Goal: Find specific page/section: Find specific page/section

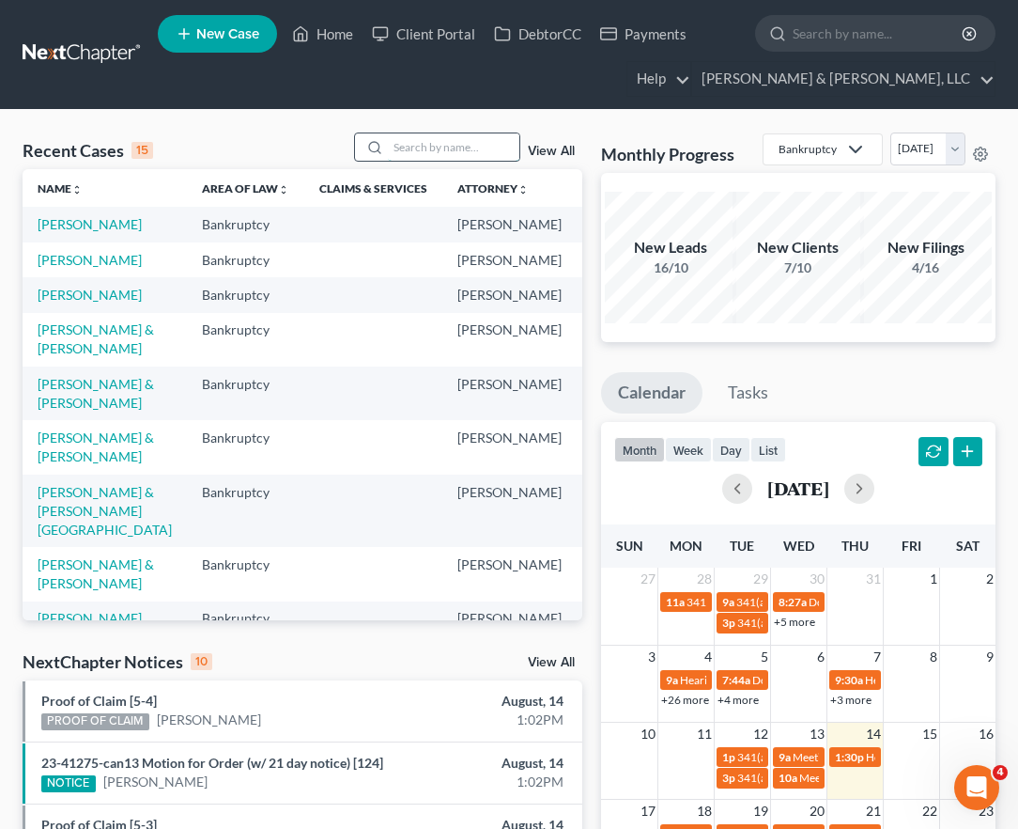
click at [430, 143] on input "search" at bounding box center [454, 146] width 132 height 27
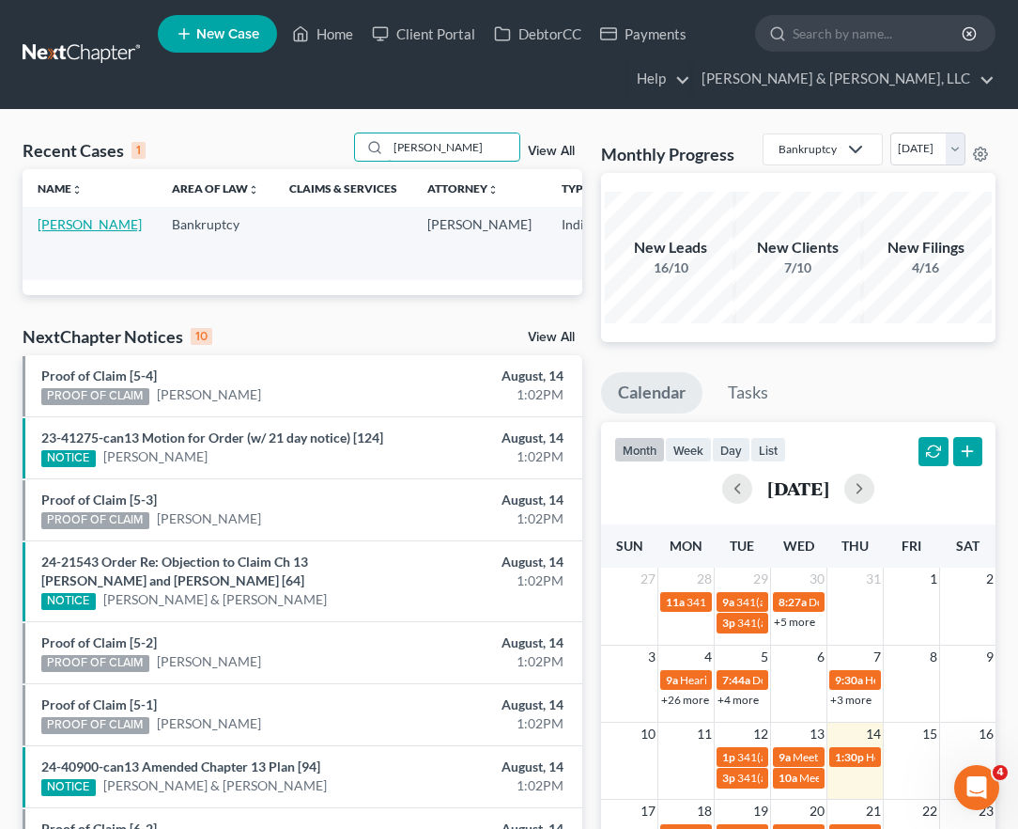
type input "[PERSON_NAME]"
click at [53, 232] on link "[PERSON_NAME]" at bounding box center [90, 224] width 104 height 16
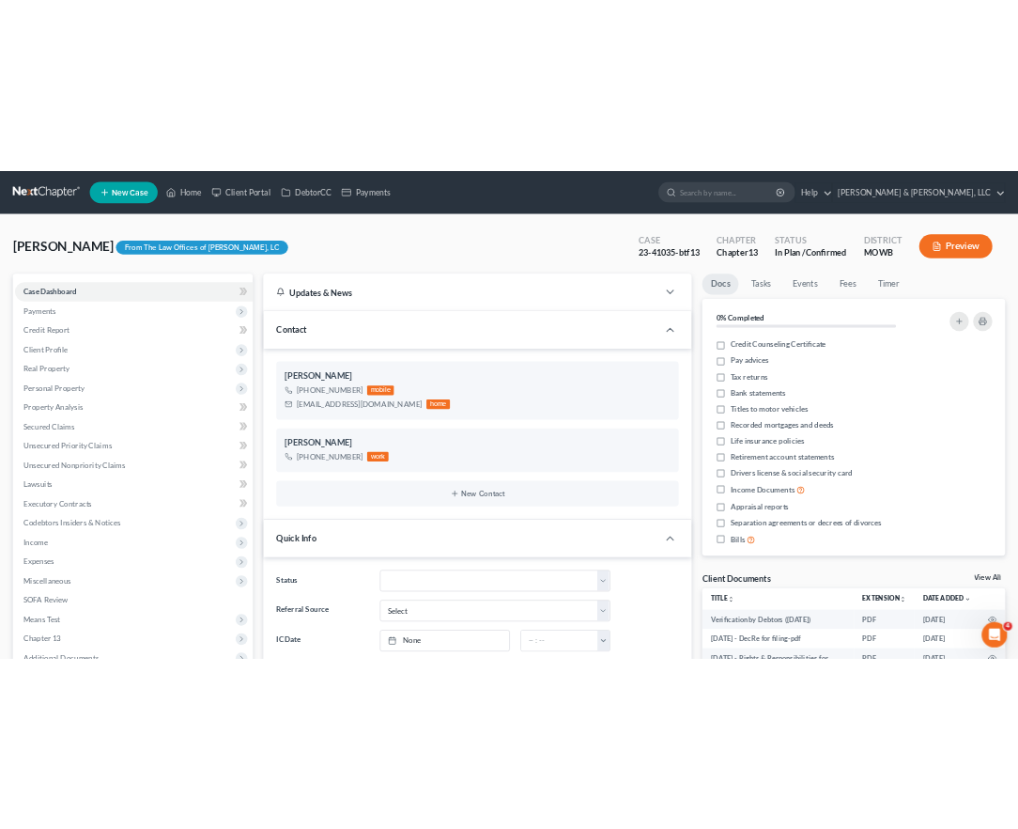
scroll to position [41, 0]
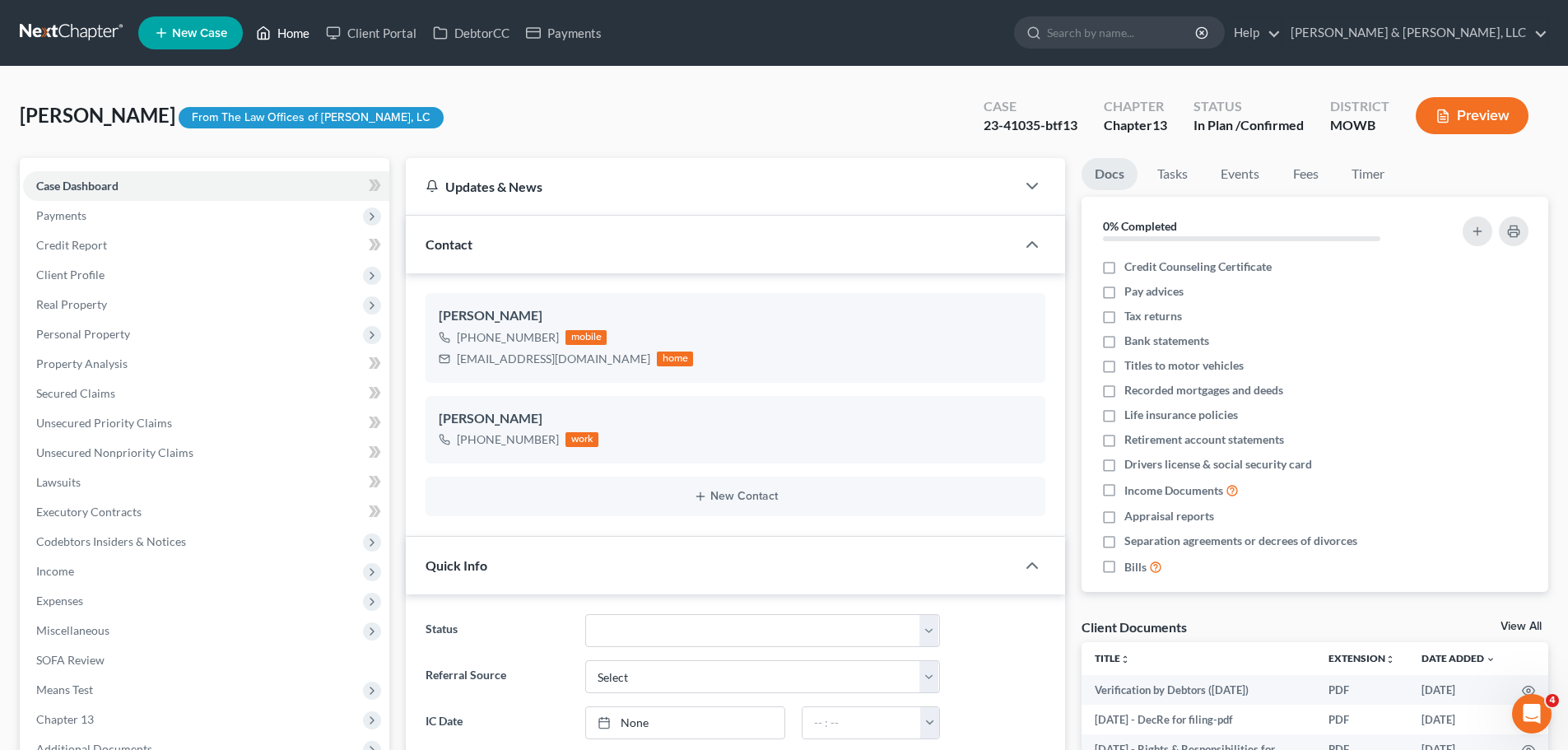
click at [280, 28] on link "Home" at bounding box center [283, 33] width 70 height 30
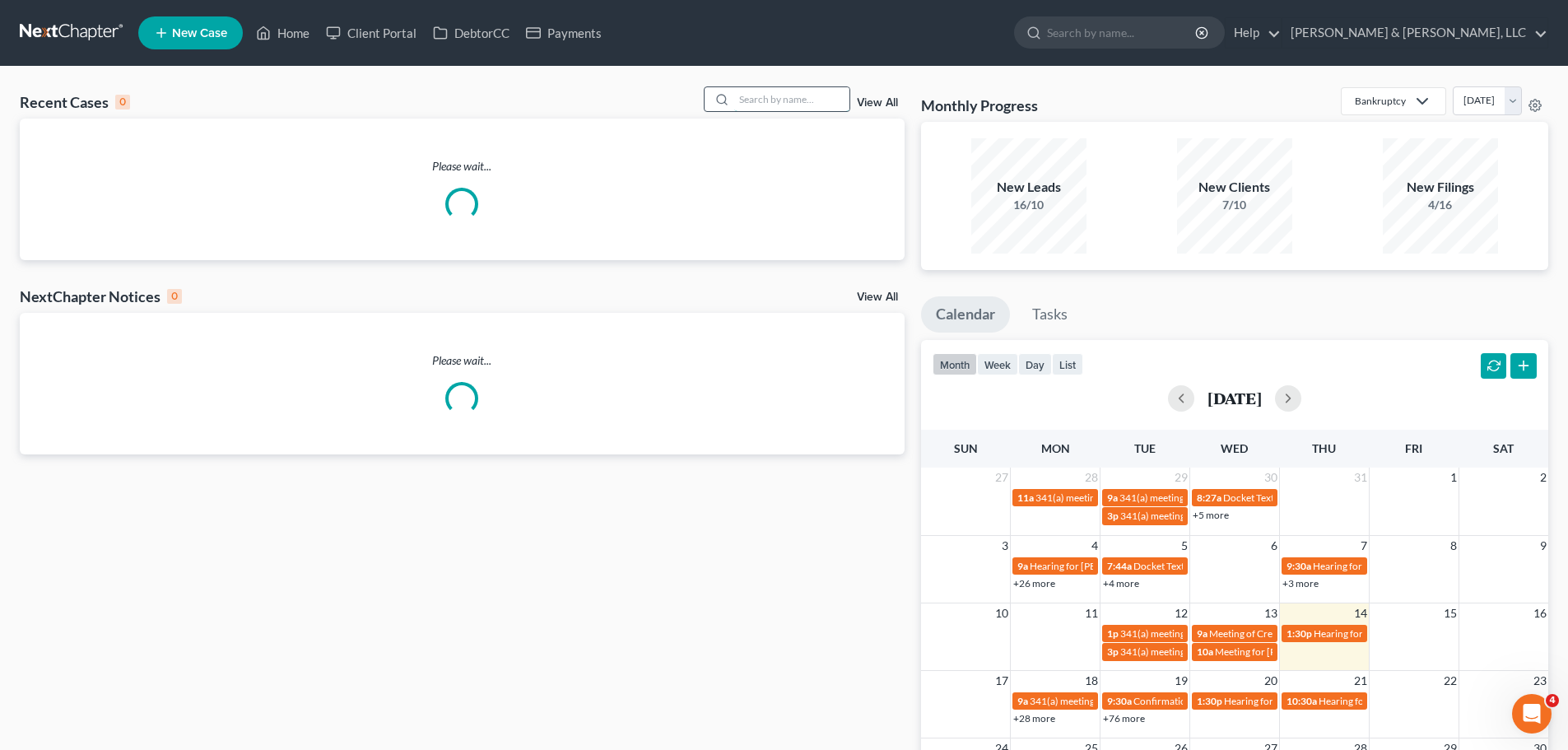
click at [759, 102] on input "search" at bounding box center [792, 99] width 116 height 24
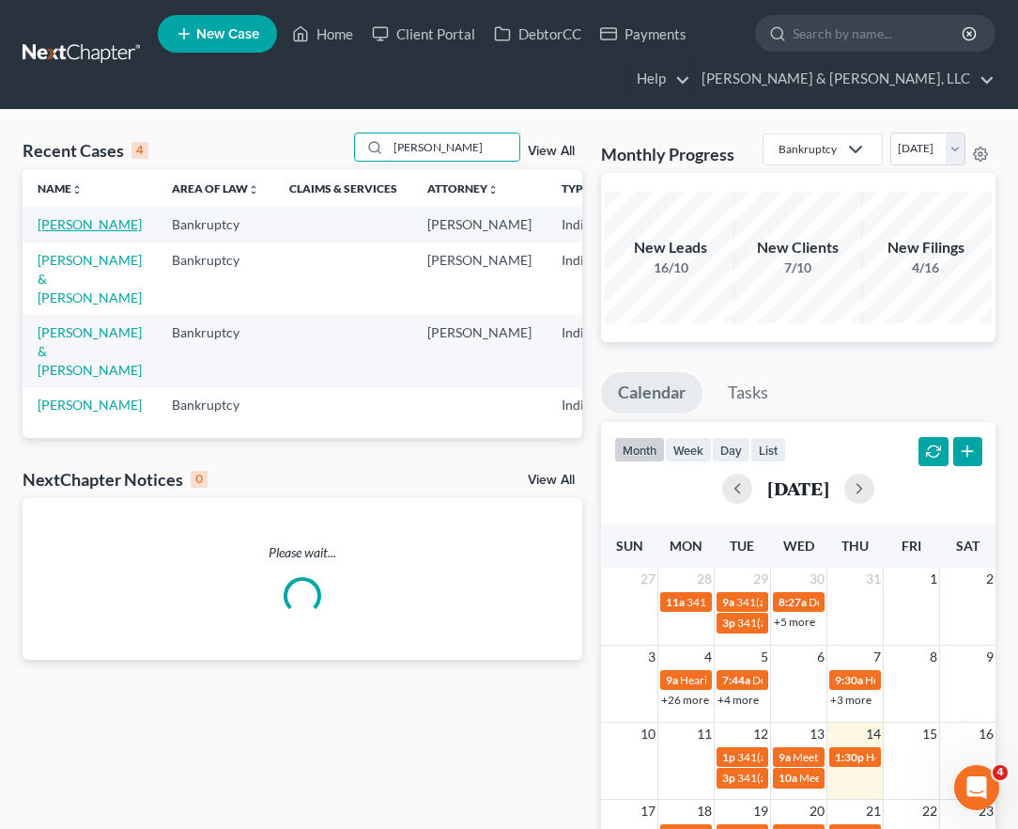
type input "[PERSON_NAME]"
click at [75, 232] on link "[PERSON_NAME]" at bounding box center [90, 224] width 104 height 16
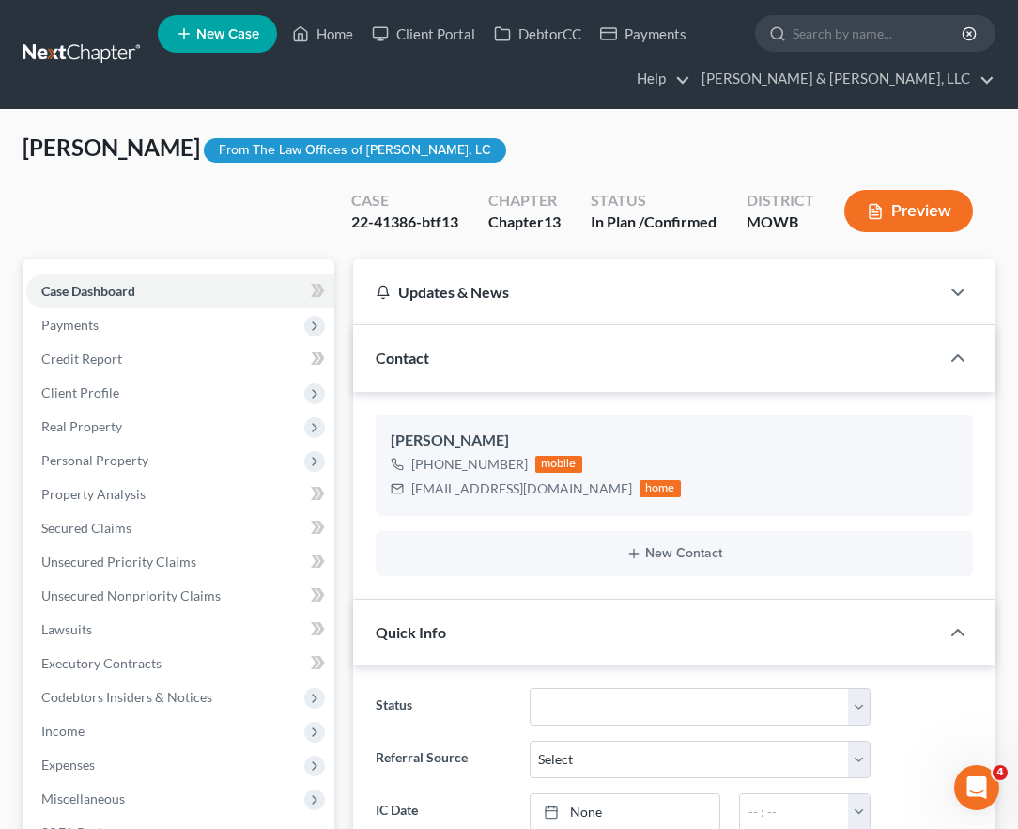
scroll to position [198, 0]
drag, startPoint x: 302, startPoint y: 36, endPoint x: 319, endPoint y: 70, distance: 37.8
click at [302, 36] on icon at bounding box center [300, 34] width 17 height 23
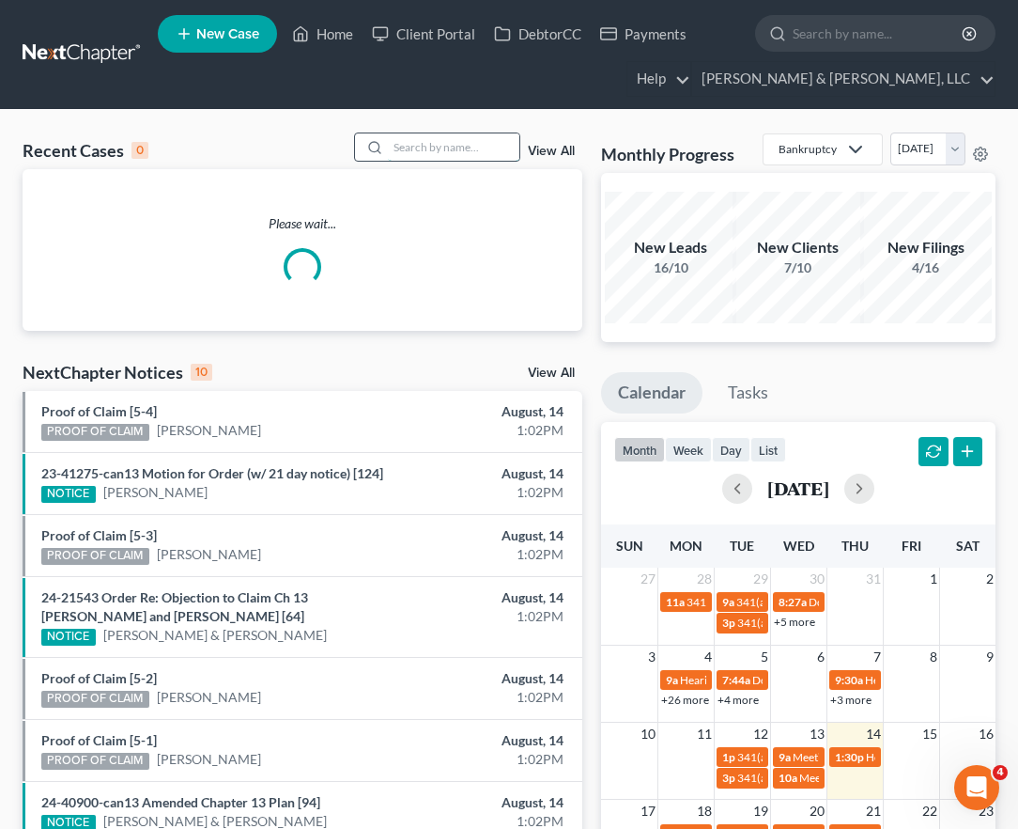
click at [419, 151] on input "search" at bounding box center [454, 146] width 132 height 27
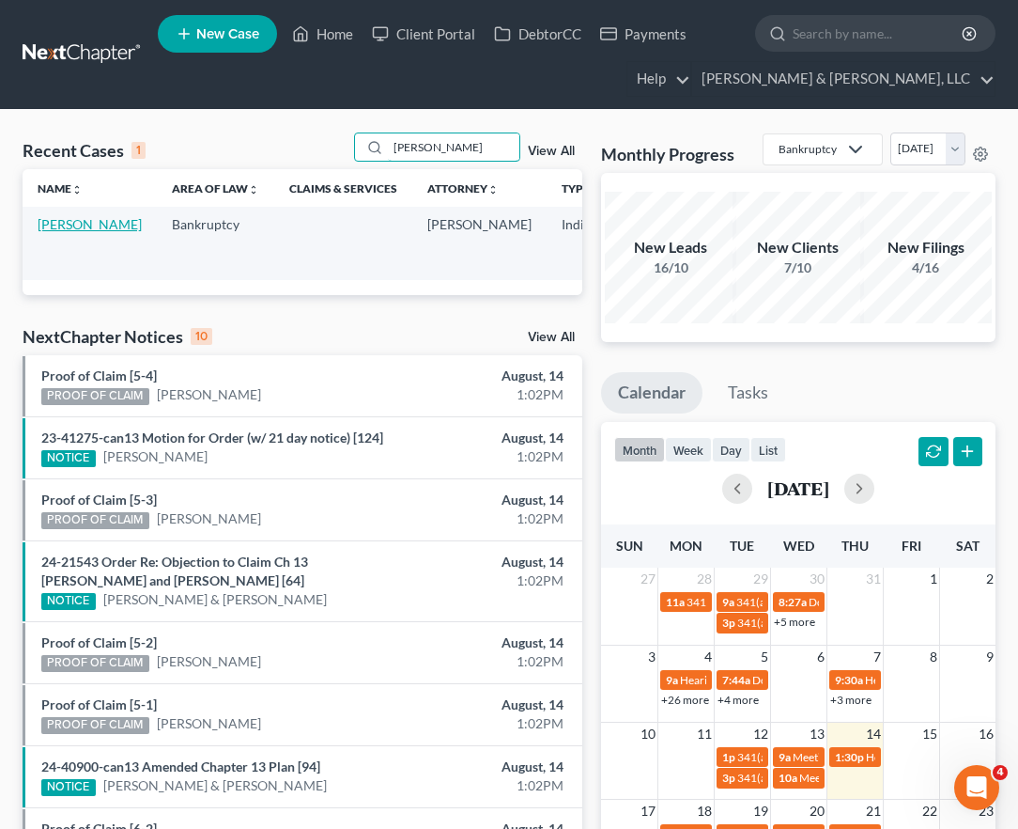
type input "[PERSON_NAME]"
click at [60, 232] on link "[PERSON_NAME]" at bounding box center [90, 224] width 104 height 16
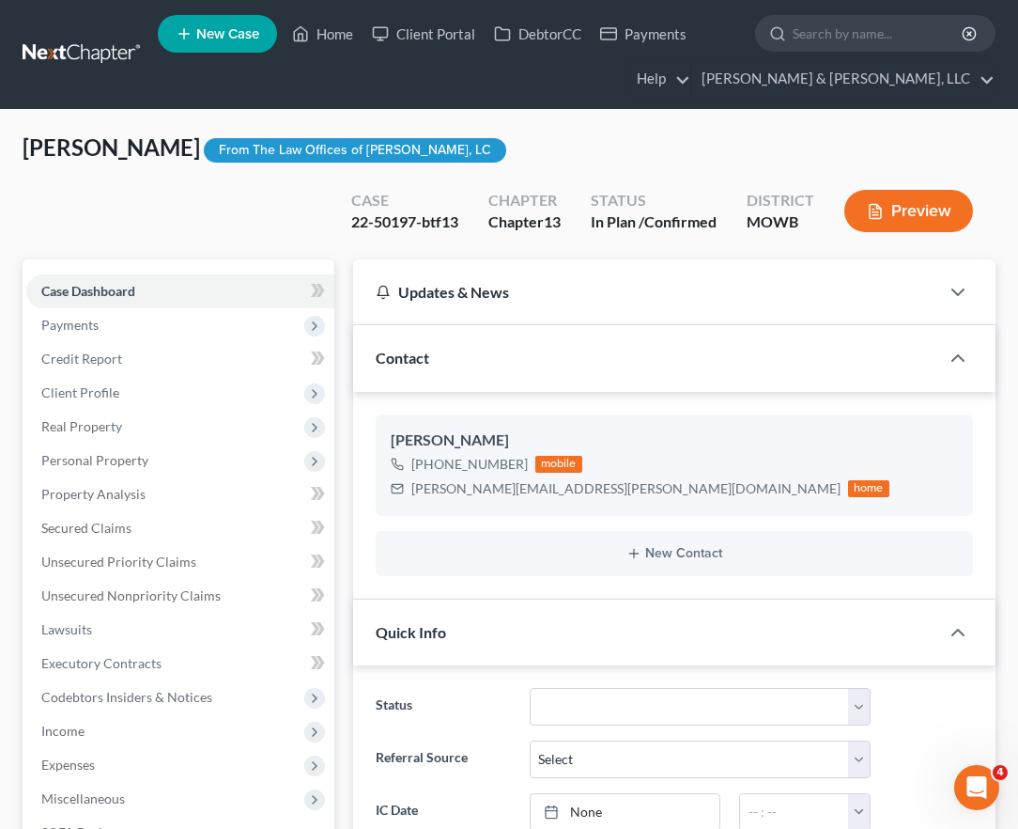
scroll to position [8, 0]
drag, startPoint x: 339, startPoint y: 34, endPoint x: 349, endPoint y: 50, distance: 18.5
click at [339, 34] on link "Home" at bounding box center [323, 34] width 80 height 34
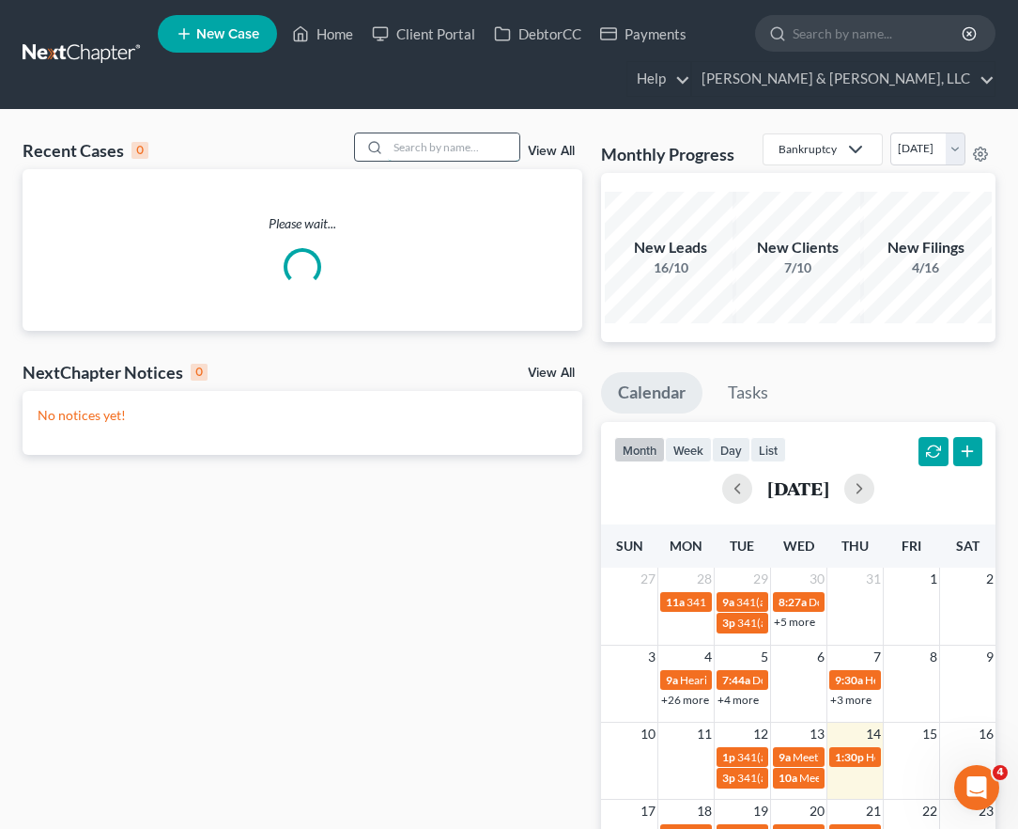
click at [498, 140] on input "search" at bounding box center [454, 146] width 132 height 27
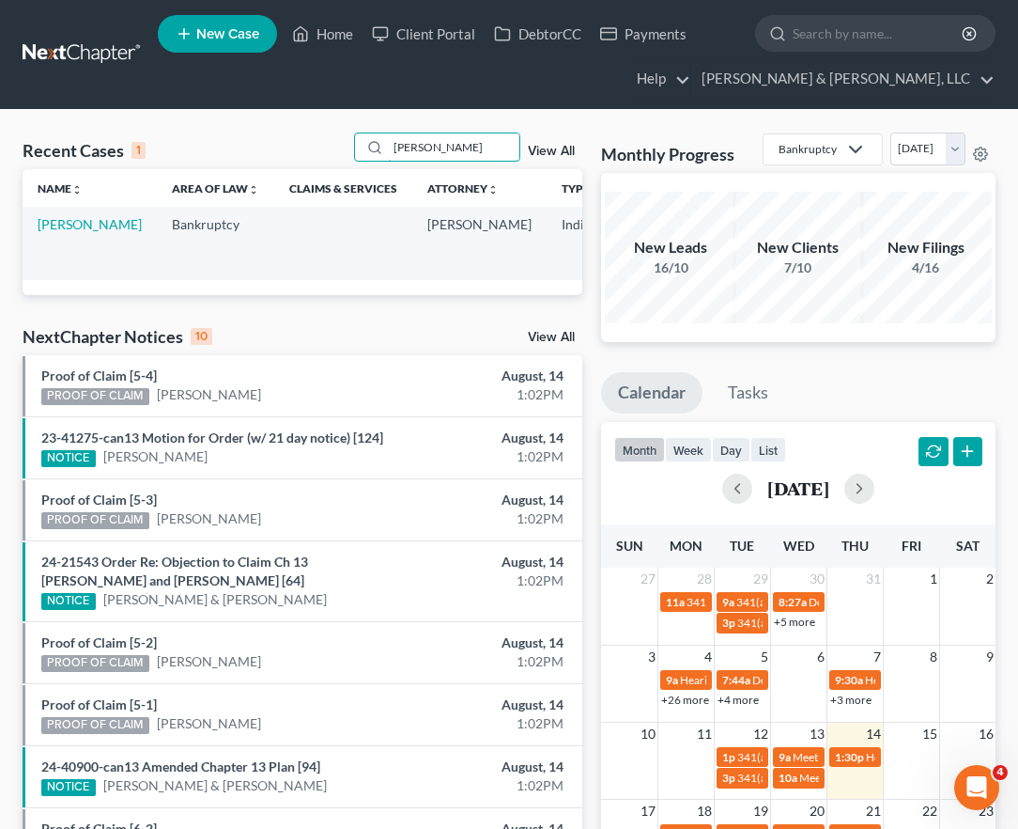
type input "[PERSON_NAME]"
click at [68, 234] on td "[PERSON_NAME]" at bounding box center [90, 243] width 134 height 72
click at [65, 224] on link "[PERSON_NAME]" at bounding box center [90, 224] width 104 height 16
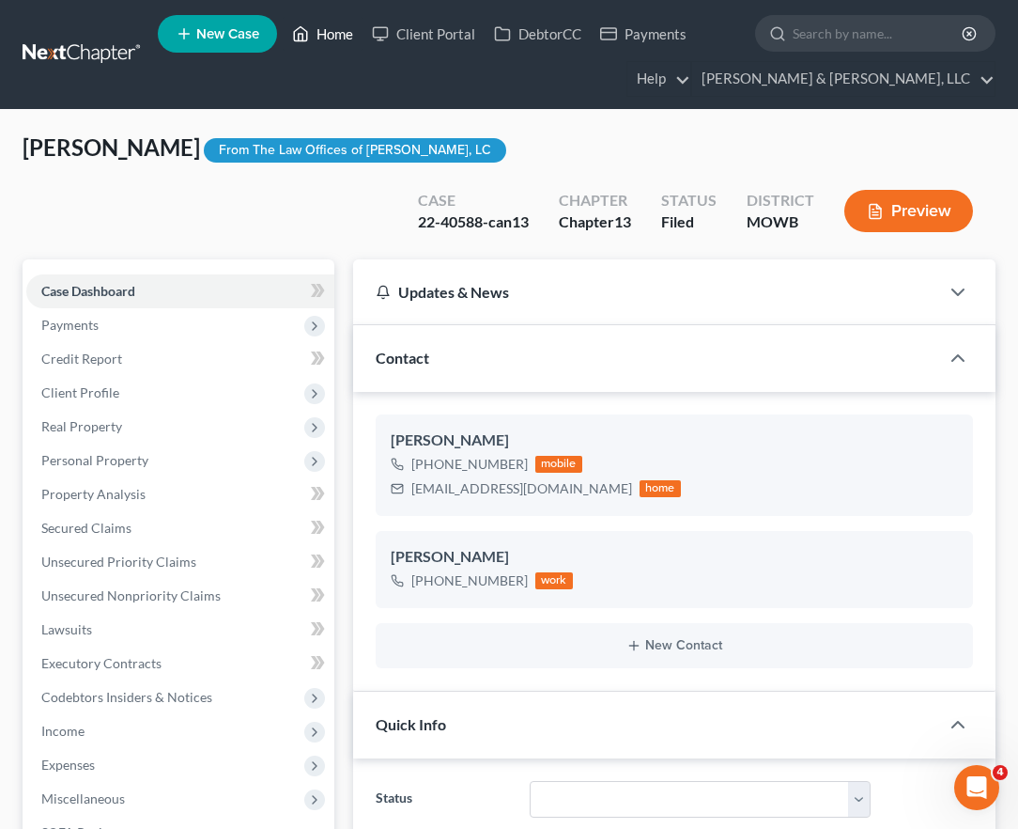
drag, startPoint x: 340, startPoint y: 36, endPoint x: 361, endPoint y: 74, distance: 43.7
click at [340, 36] on link "Home" at bounding box center [323, 34] width 80 height 34
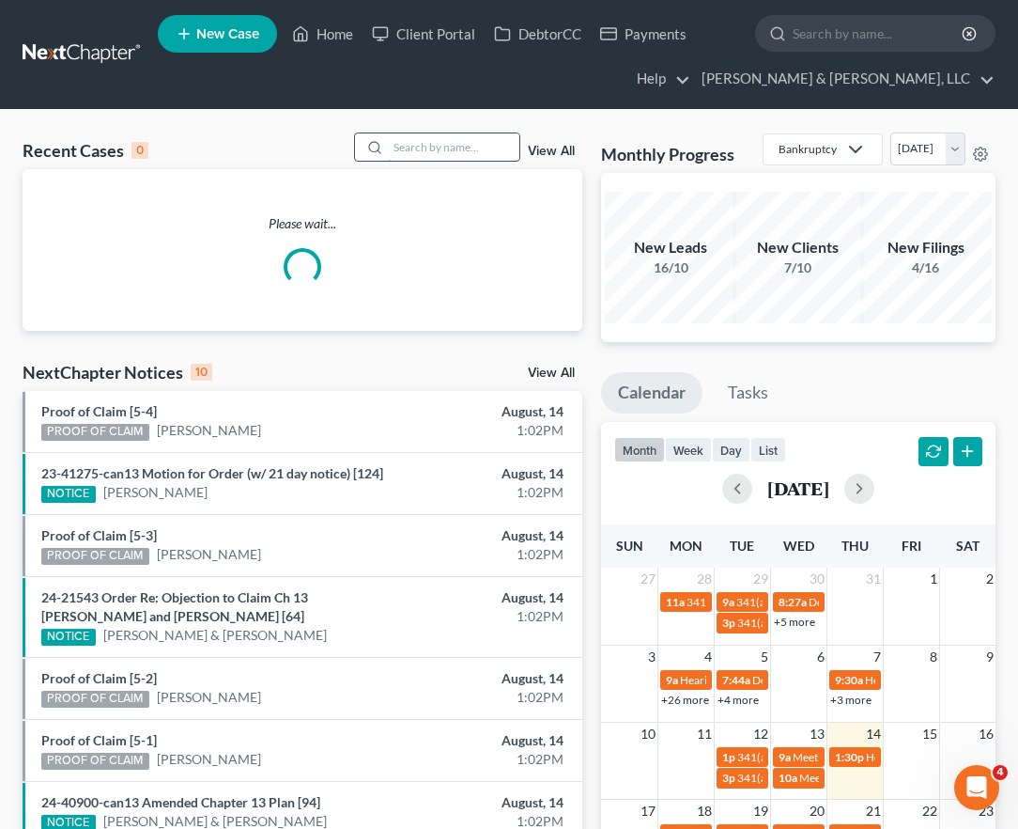
click at [396, 148] on input "search" at bounding box center [454, 146] width 132 height 27
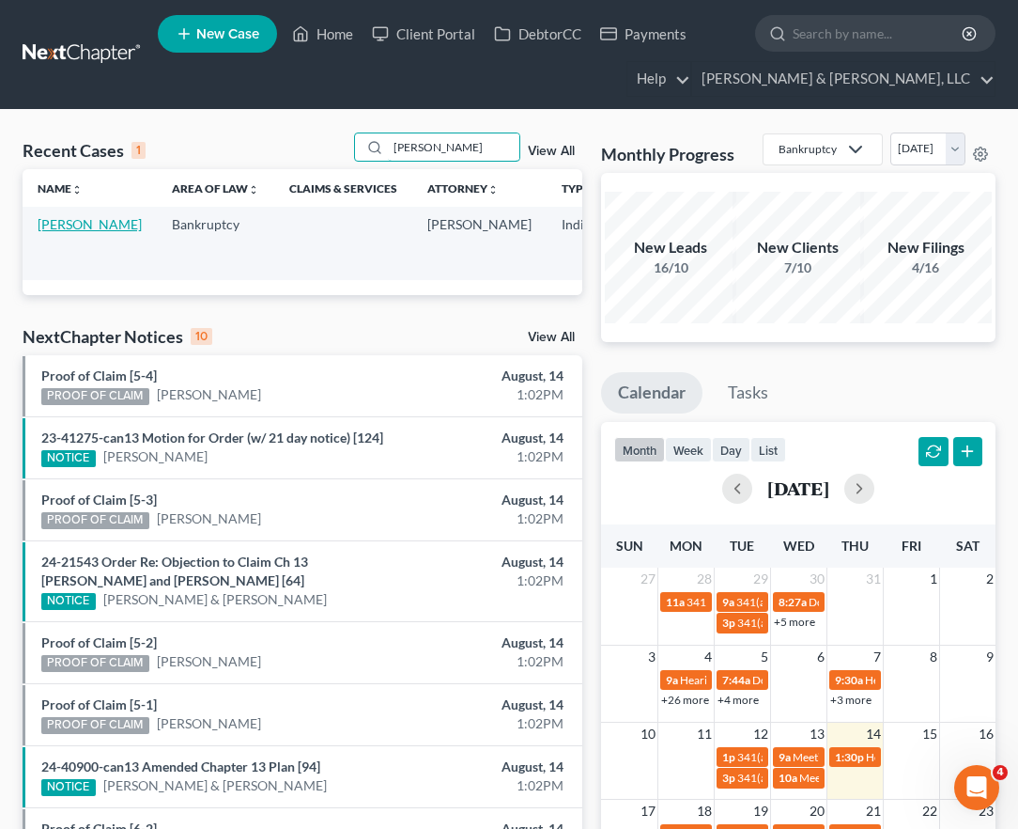
type input "[PERSON_NAME]"
click at [54, 231] on link "[PERSON_NAME]" at bounding box center [90, 224] width 104 height 16
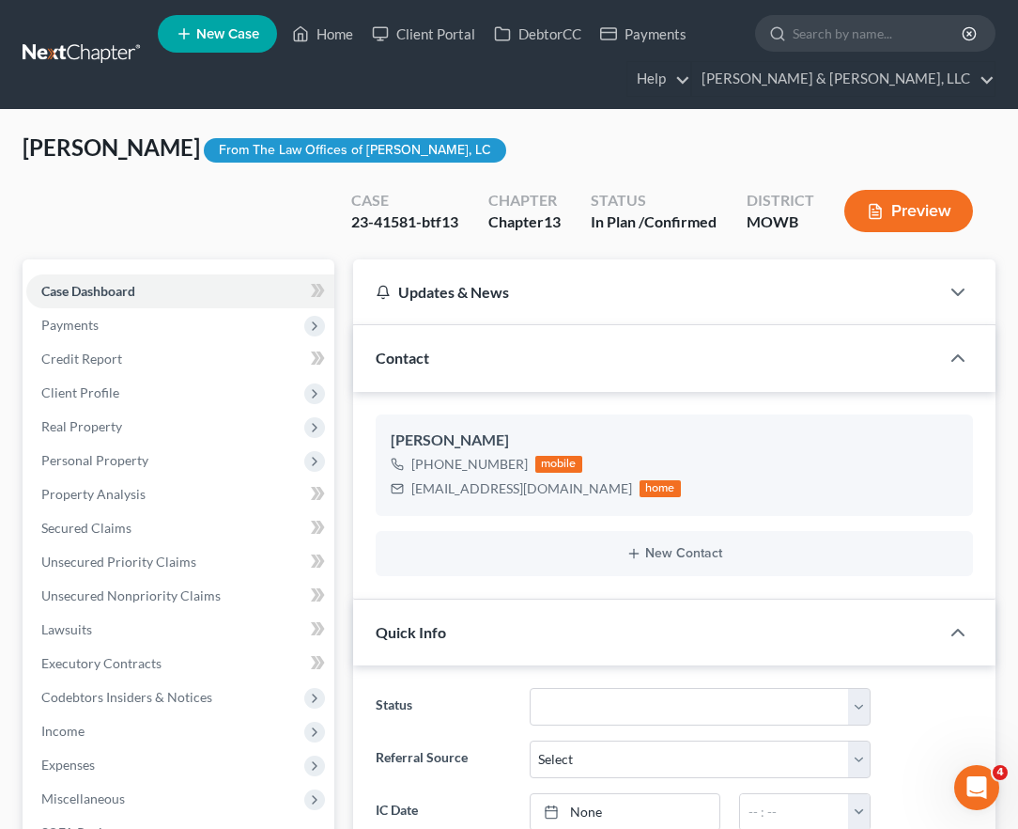
scroll to position [47, 0]
drag, startPoint x: 314, startPoint y: 31, endPoint x: 341, endPoint y: 81, distance: 56.8
click at [314, 31] on link "Home" at bounding box center [323, 34] width 80 height 34
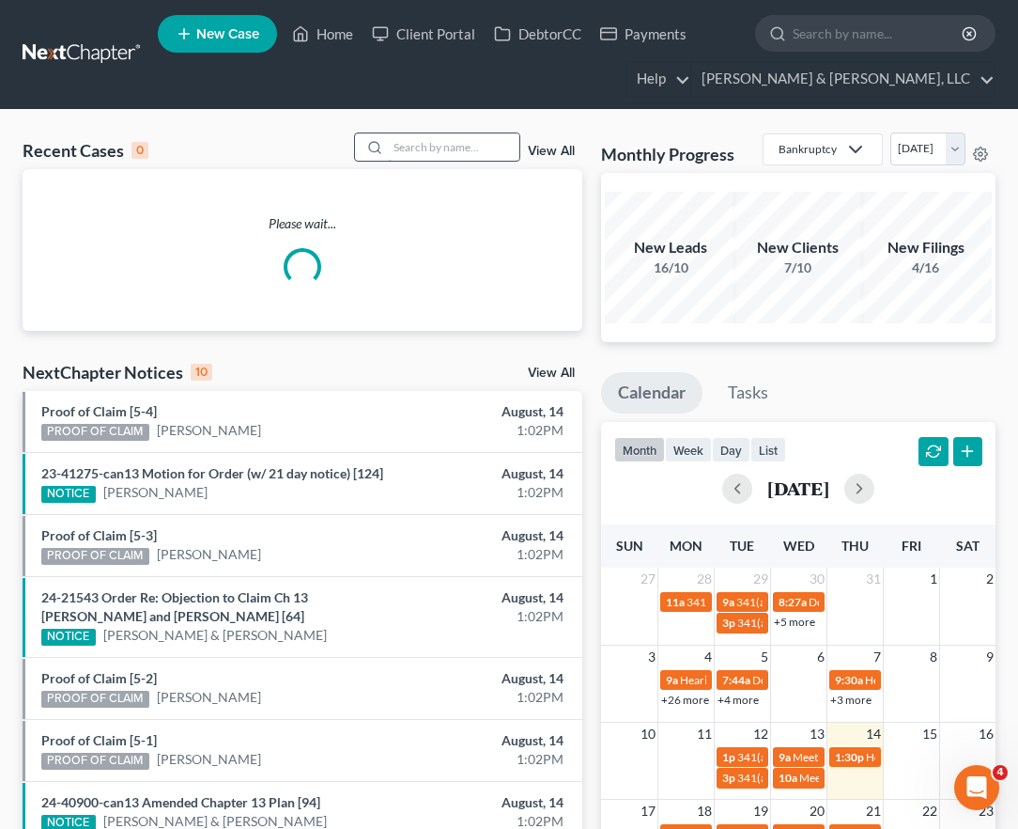
click at [484, 144] on input "search" at bounding box center [454, 146] width 132 height 27
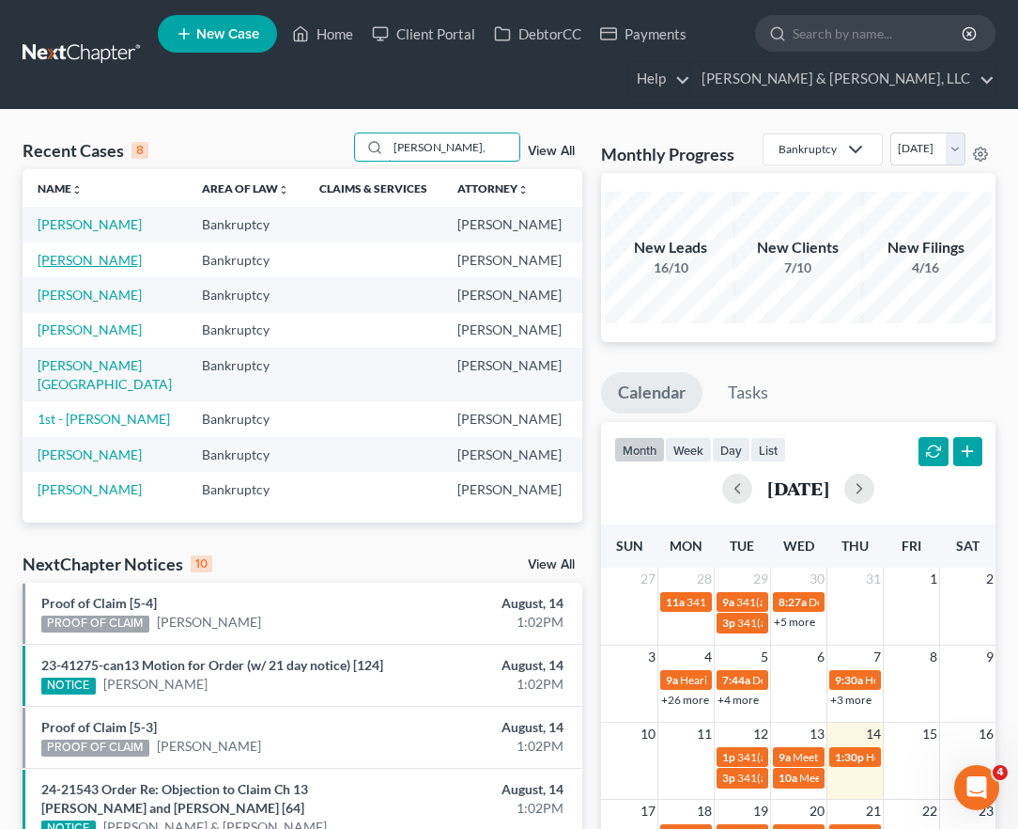
type input "[PERSON_NAME],"
click at [66, 268] on link "[PERSON_NAME]" at bounding box center [90, 260] width 104 height 16
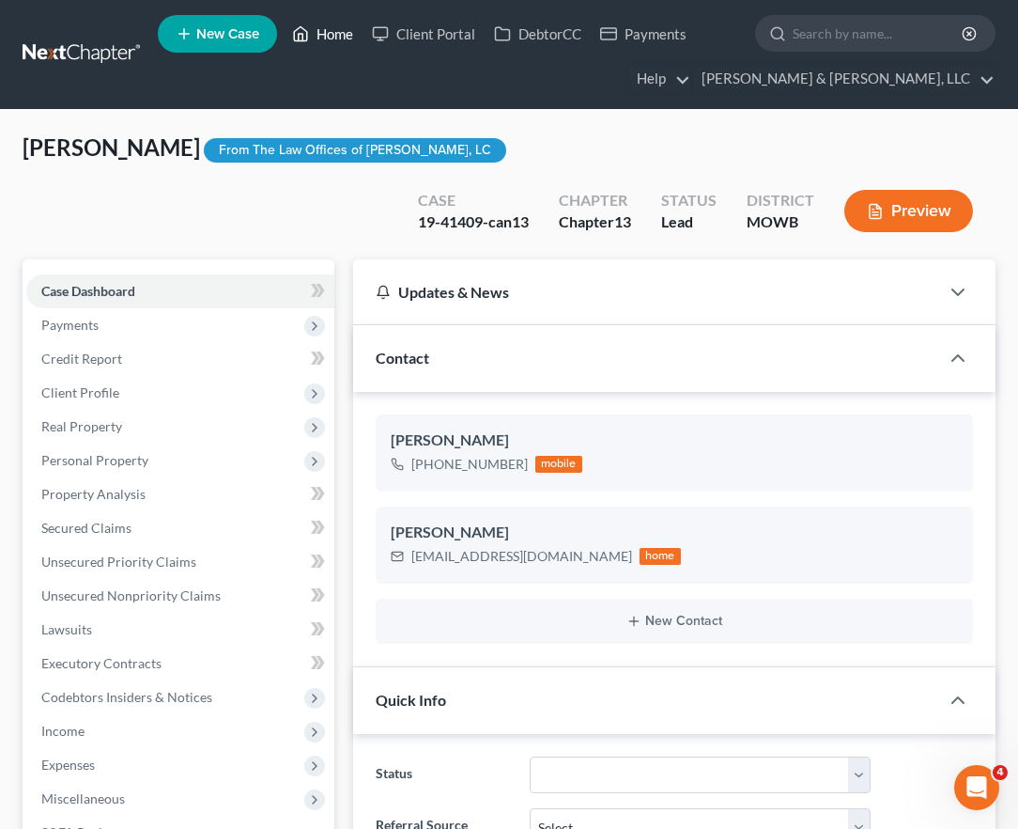
click at [313, 40] on link "Home" at bounding box center [323, 34] width 80 height 34
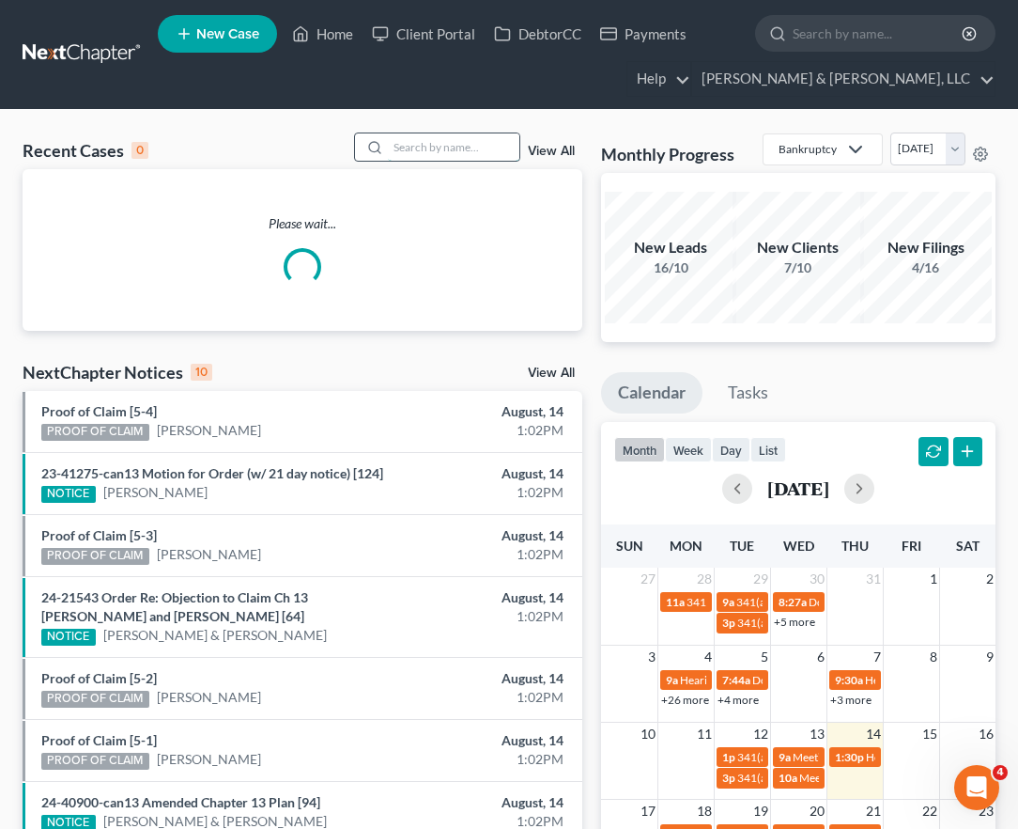
click at [443, 151] on input "search" at bounding box center [454, 146] width 132 height 27
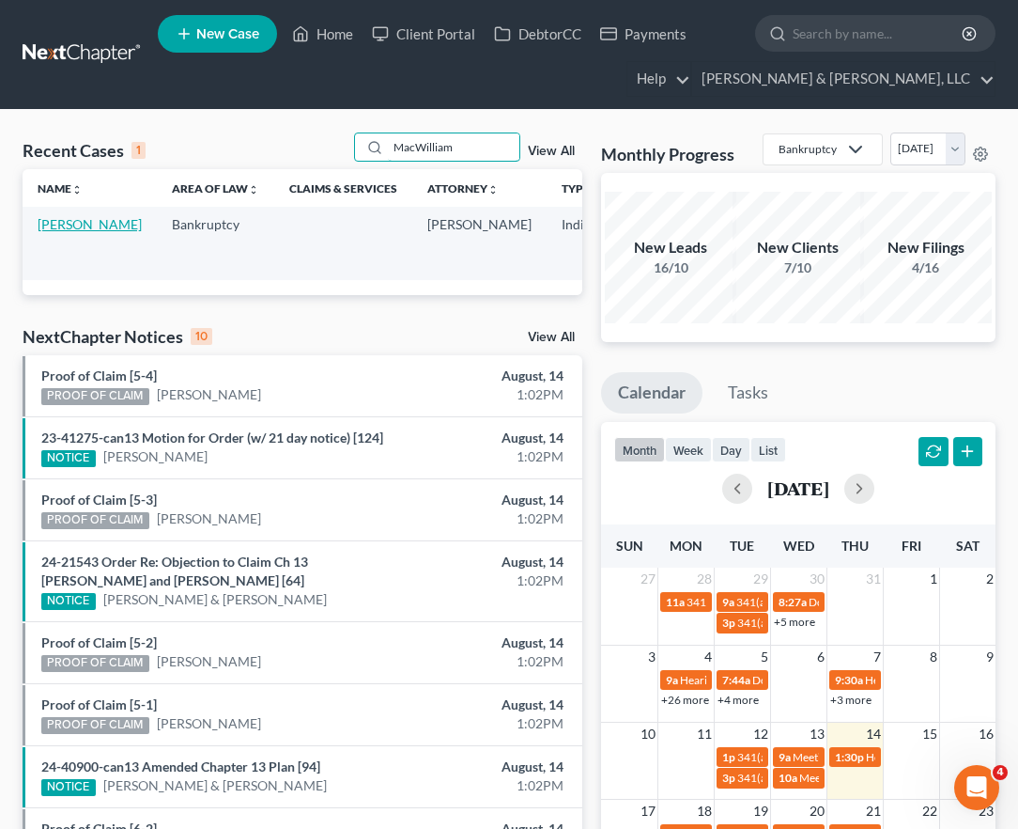
type input "MacWilliam"
click at [89, 225] on link "[PERSON_NAME]" at bounding box center [90, 224] width 104 height 16
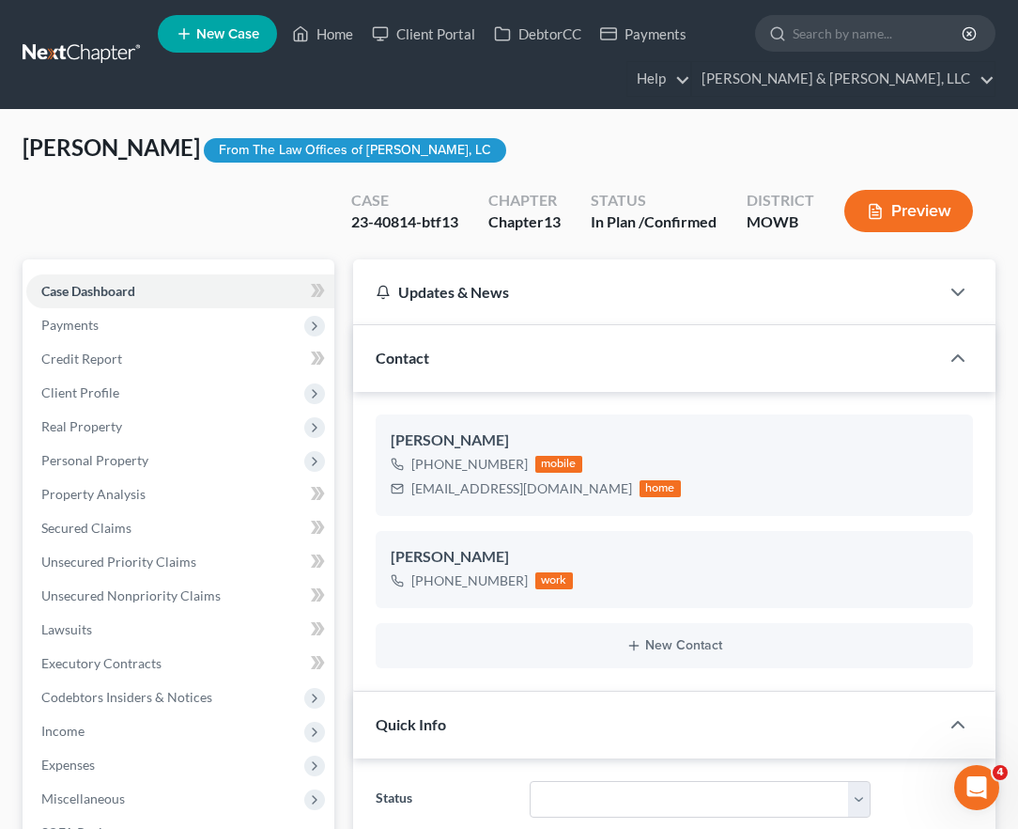
scroll to position [462, 0]
drag, startPoint x: 292, startPoint y: 21, endPoint x: 309, endPoint y: 21, distance: 16.9
click at [292, 21] on link "Home" at bounding box center [323, 34] width 80 height 34
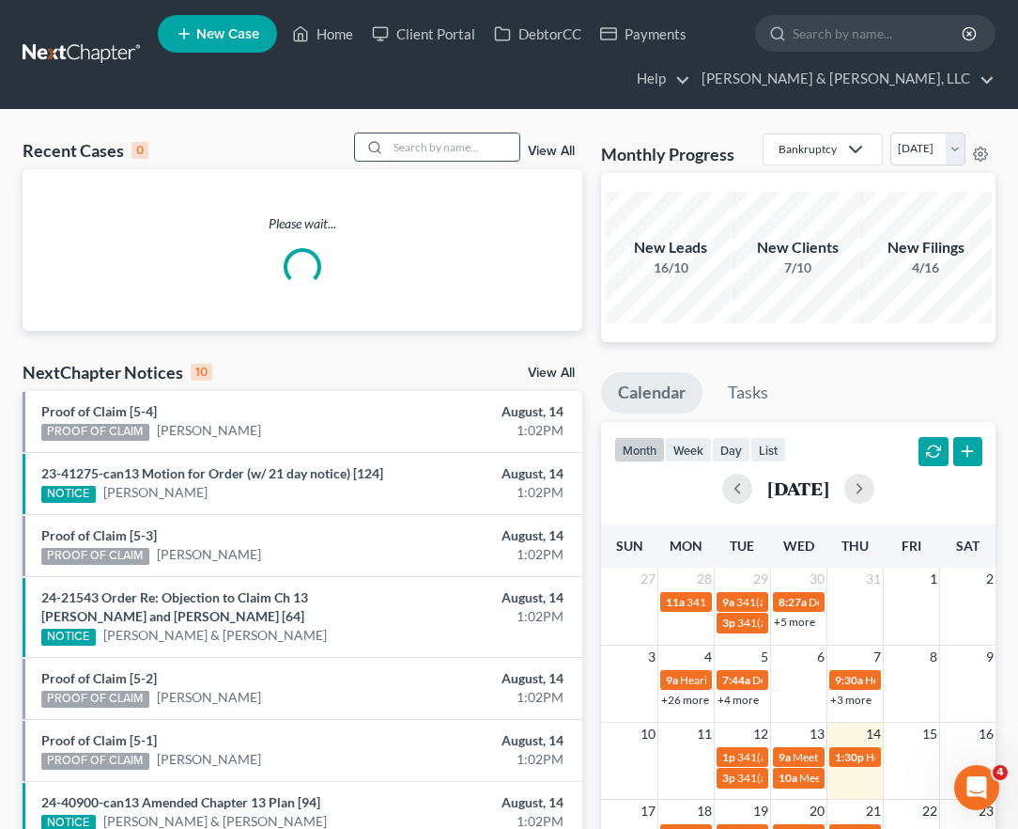
click at [459, 146] on input "search" at bounding box center [454, 146] width 132 height 27
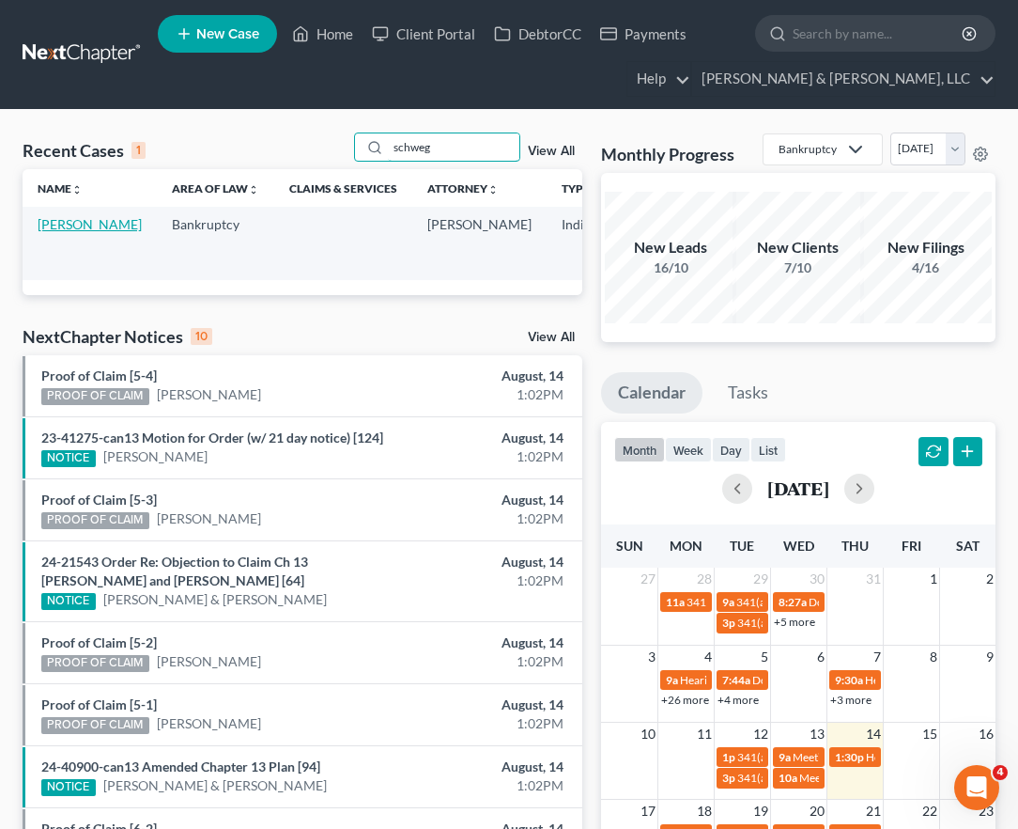
type input "schweg"
click at [44, 228] on link "[PERSON_NAME]" at bounding box center [90, 224] width 104 height 16
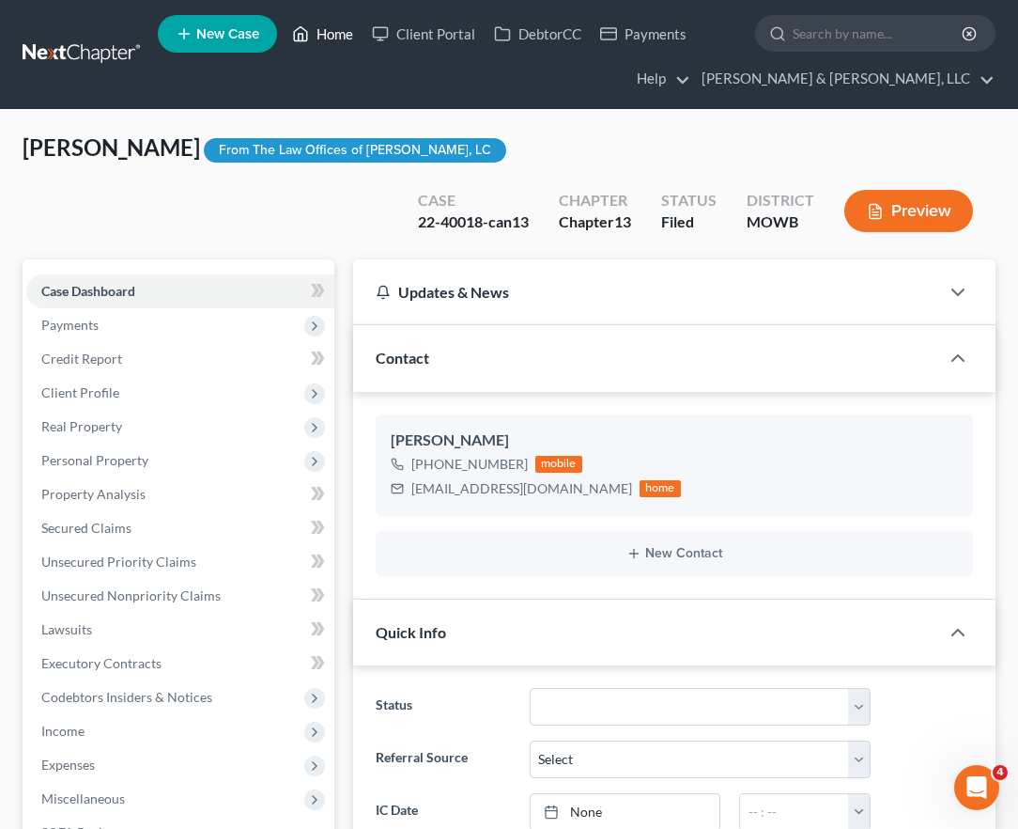
drag, startPoint x: 325, startPoint y: 41, endPoint x: 450, endPoint y: 165, distance: 176.1
click at [325, 41] on link "Home" at bounding box center [323, 34] width 80 height 34
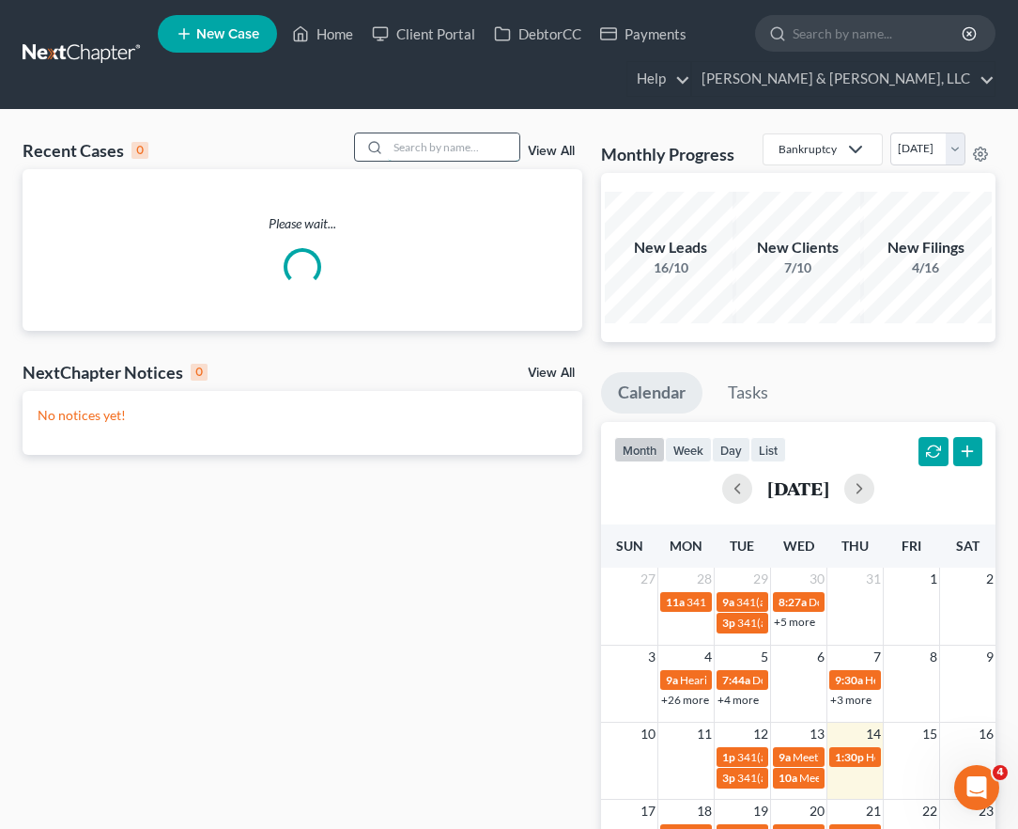
click at [447, 143] on input "search" at bounding box center [454, 146] width 132 height 27
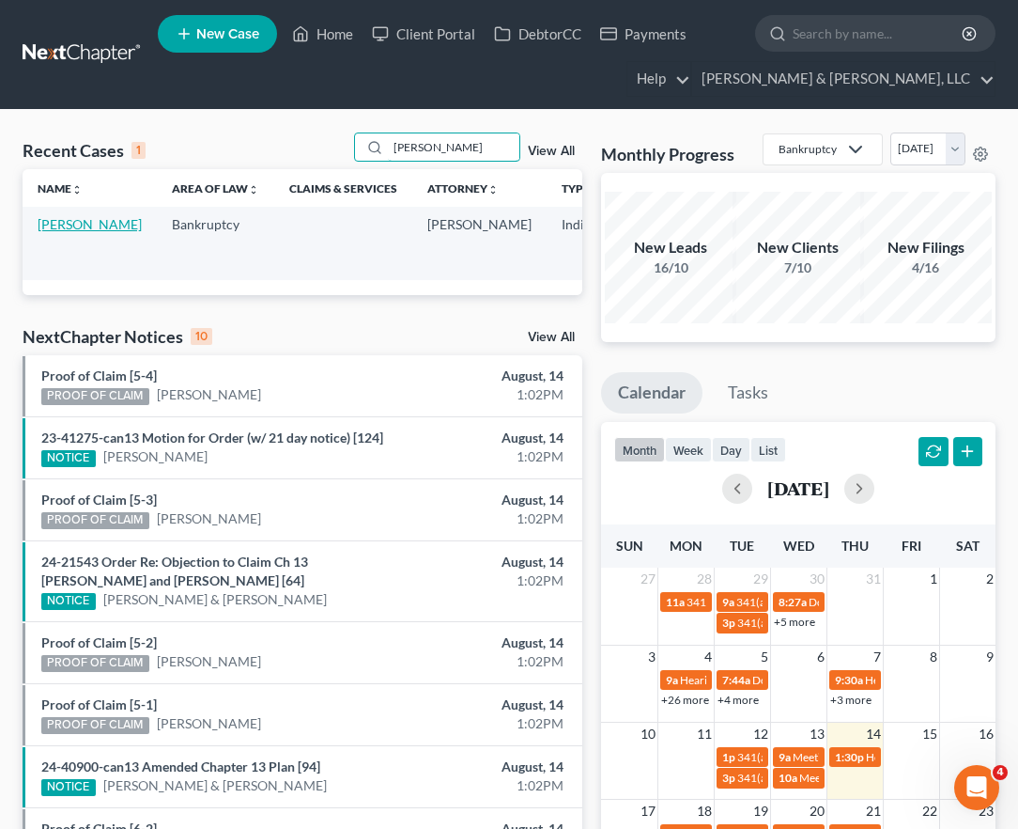
type input "[PERSON_NAME]"
click at [56, 232] on link "[PERSON_NAME]" at bounding box center [90, 224] width 104 height 16
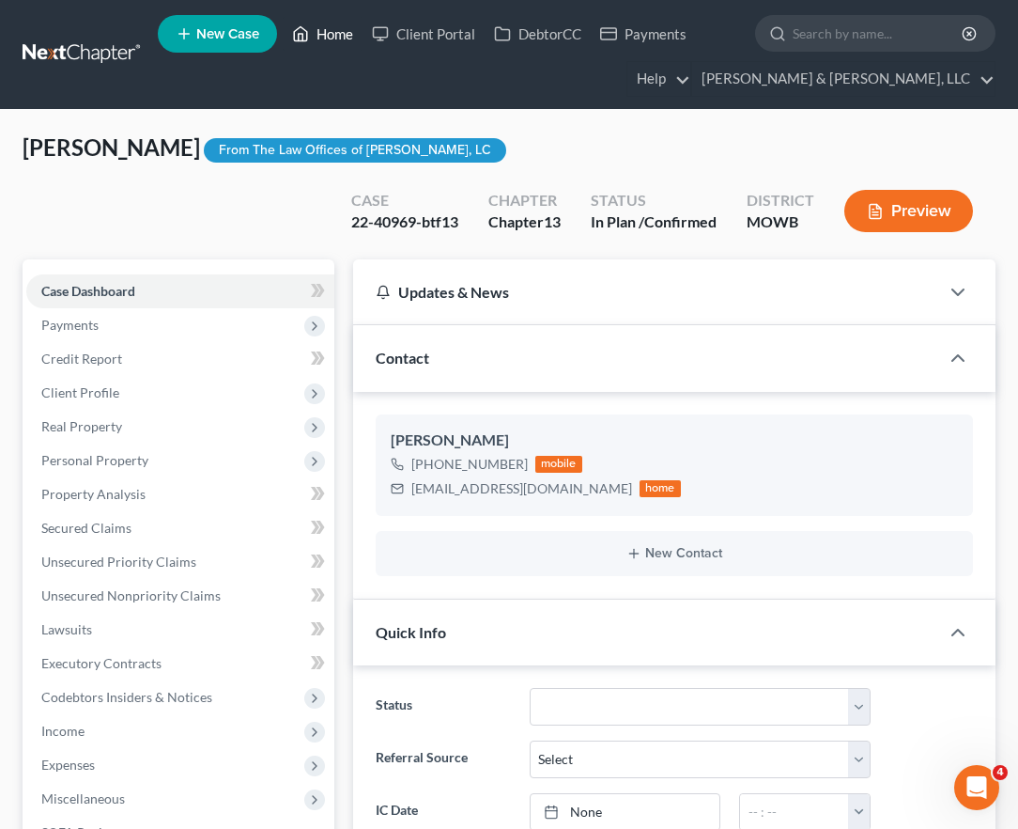
drag, startPoint x: 343, startPoint y: 32, endPoint x: 348, endPoint y: 6, distance: 26.7
click at [343, 32] on link "Home" at bounding box center [323, 34] width 80 height 34
